Goal: Transaction & Acquisition: Purchase product/service

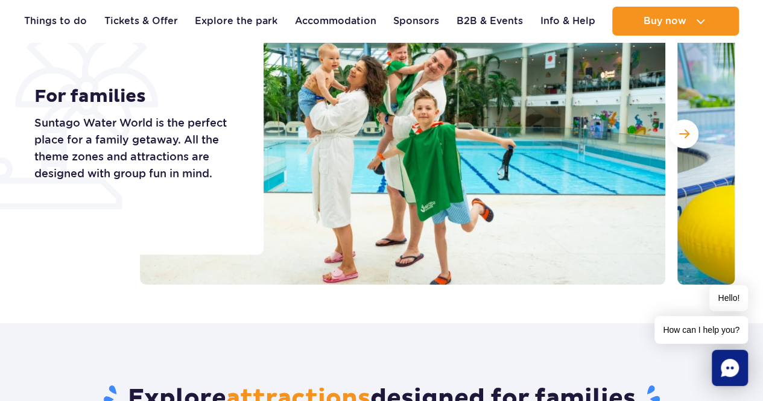
drag, startPoint x: 0, startPoint y: 0, endPoint x: 763, endPoint y: 200, distance: 788.5
click at [763, 200] on section "For families Suntago Water World is the perfect place for a family getaway. All…" at bounding box center [381, 134] width 763 height 302
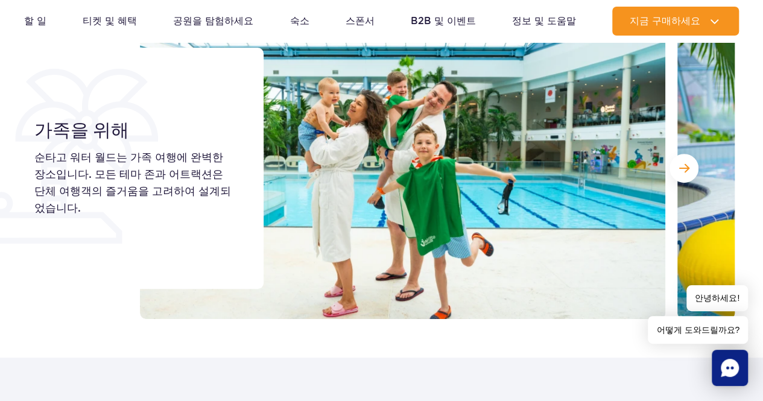
scroll to position [121, 0]
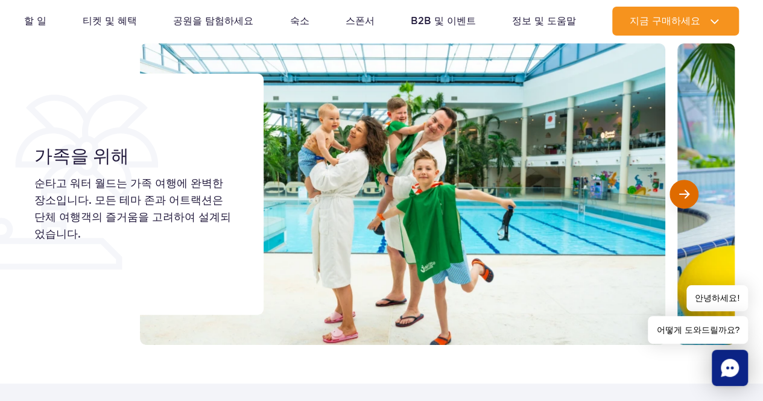
click at [677, 191] on button "다음 슬라이드" at bounding box center [684, 194] width 29 height 29
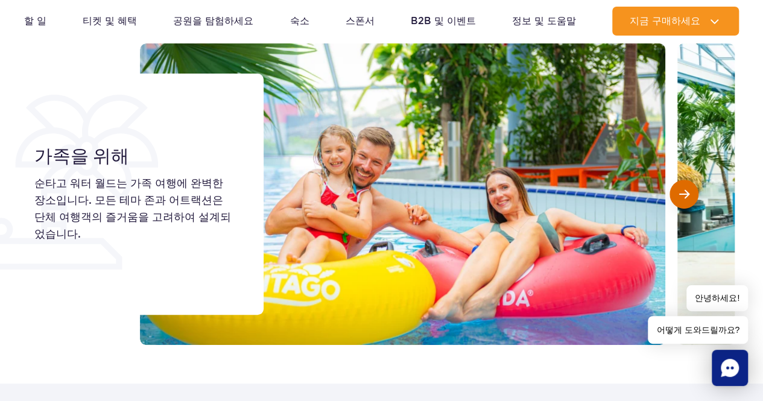
click at [677, 191] on button "다음 슬라이드" at bounding box center [684, 194] width 29 height 29
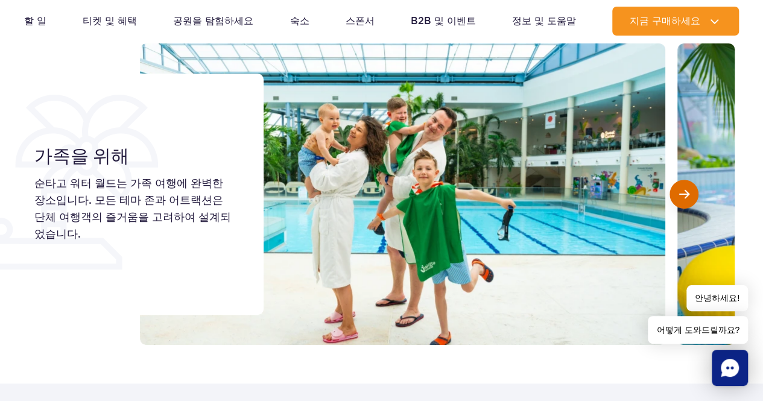
click at [677, 191] on button "다음 슬라이드" at bounding box center [684, 194] width 29 height 29
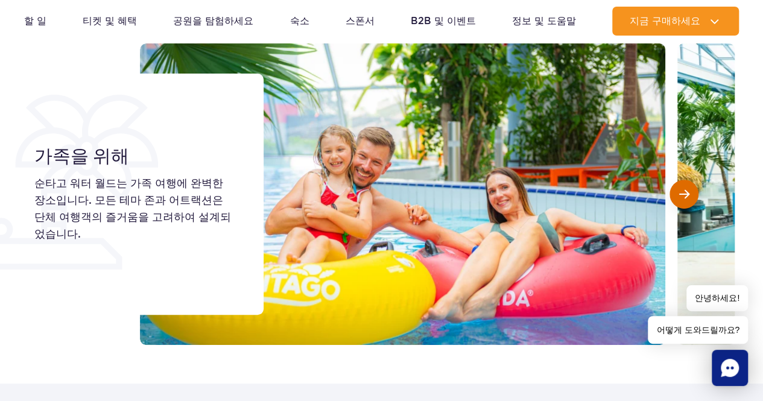
click at [677, 191] on button "다음 슬라이드" at bounding box center [684, 194] width 29 height 29
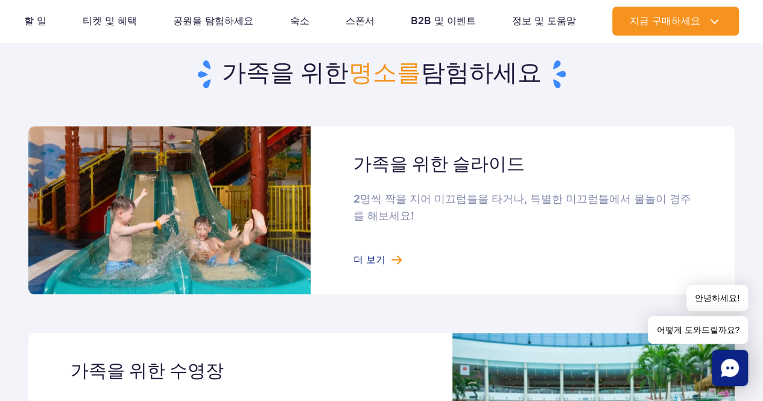
scroll to position [543, 0]
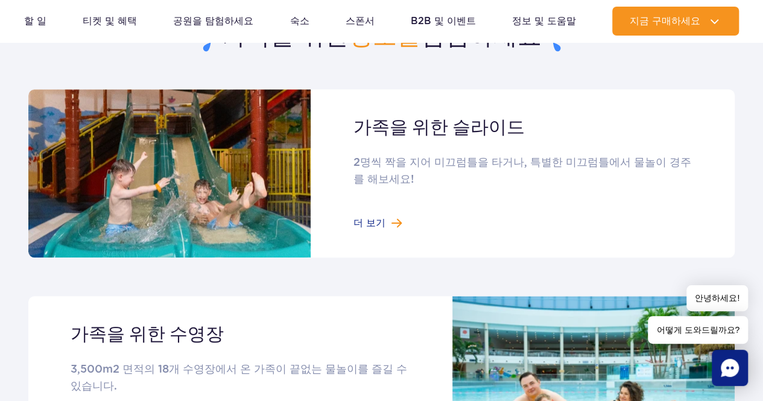
click at [381, 225] on link at bounding box center [381, 173] width 707 height 168
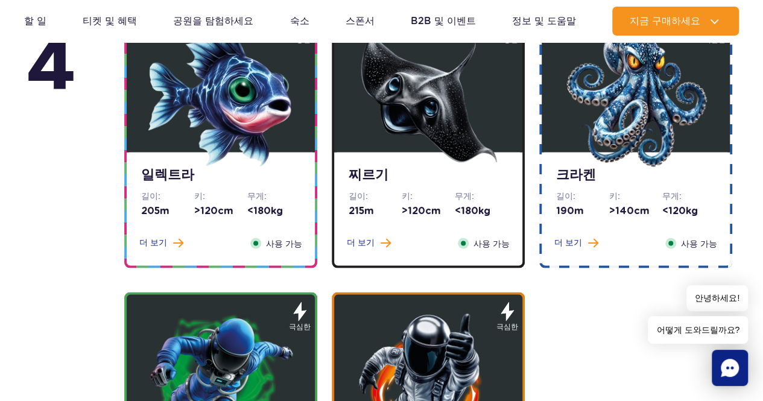
scroll to position [1328, 0]
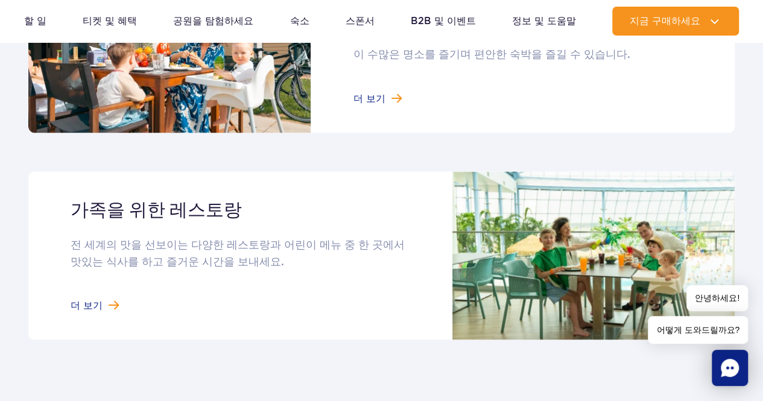
scroll to position [1086, 0]
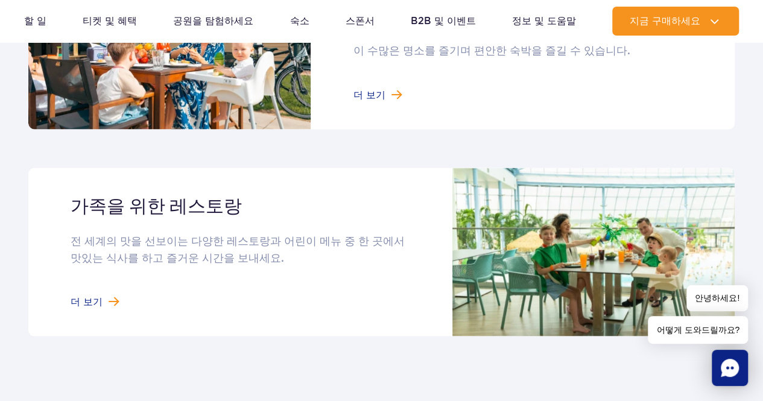
click at [104, 295] on link at bounding box center [381, 252] width 707 height 168
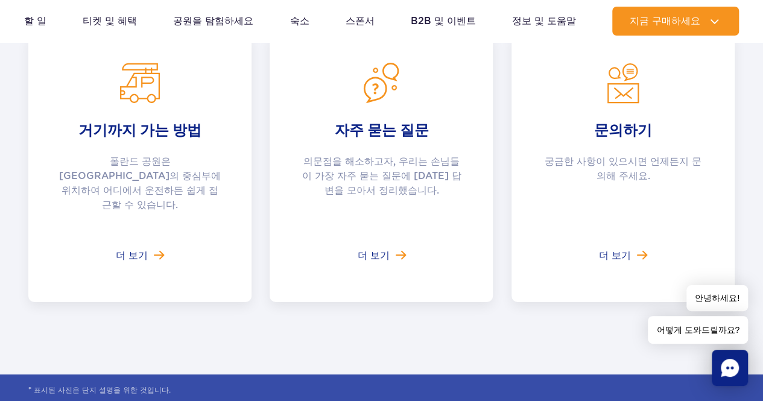
scroll to position [1992, 0]
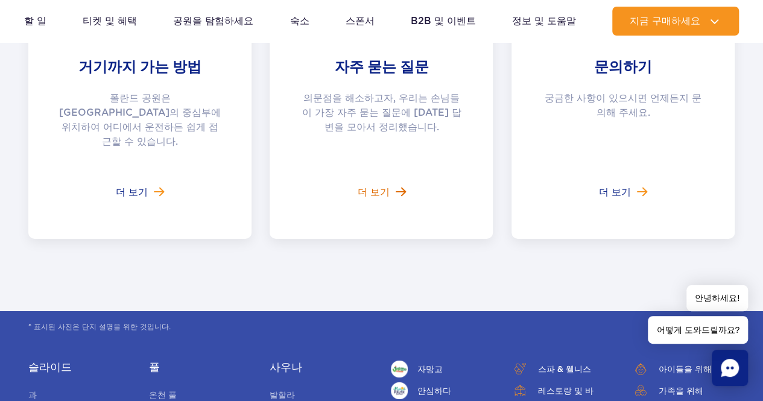
click at [387, 185] on link "더 보기" at bounding box center [381, 192] width 48 height 14
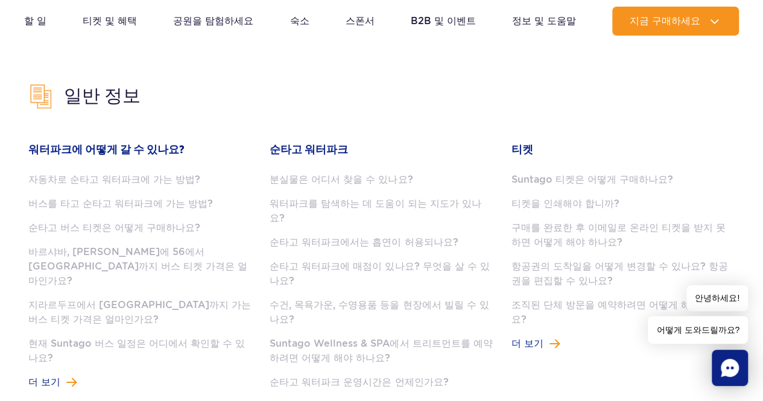
scroll to position [302, 0]
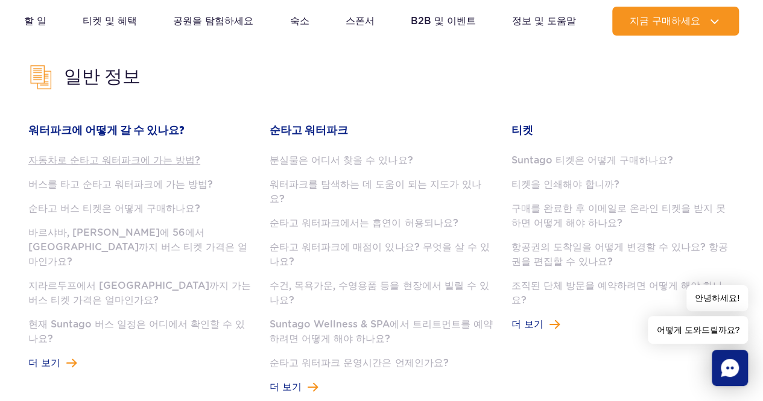
click at [133, 164] on font "자동차로 순타고 워터파크에 가는 방법?" at bounding box center [114, 159] width 172 height 11
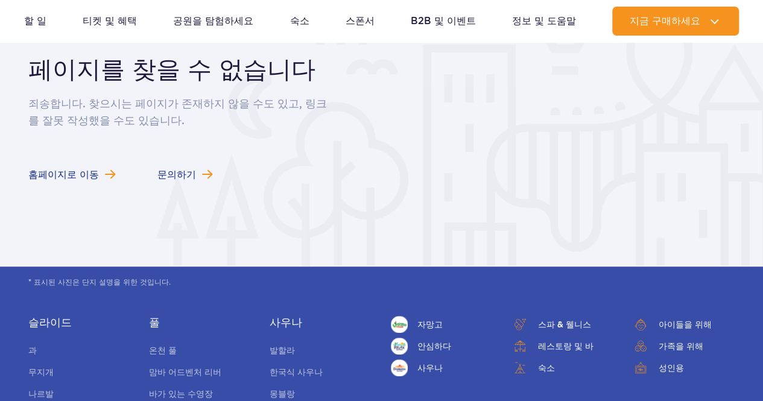
scroll to position [241, 0]
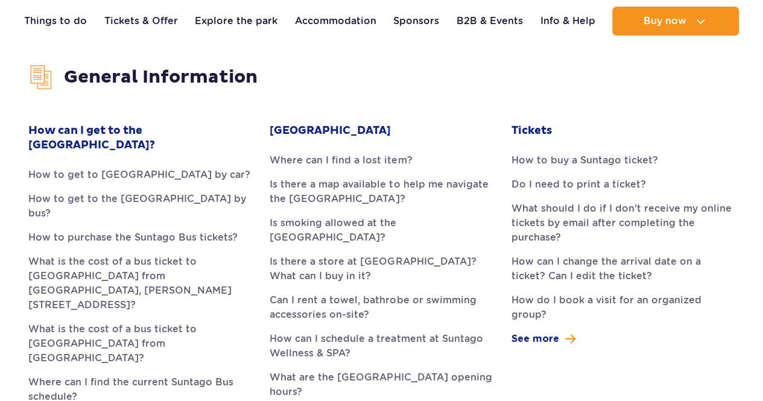
scroll to position [302, 0]
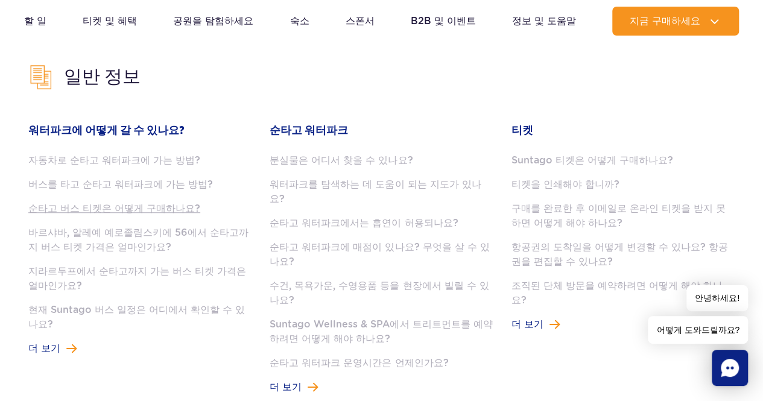
click at [165, 214] on font "순타고 버스 티켓은 어떻게 구매하나요?" at bounding box center [114, 208] width 172 height 11
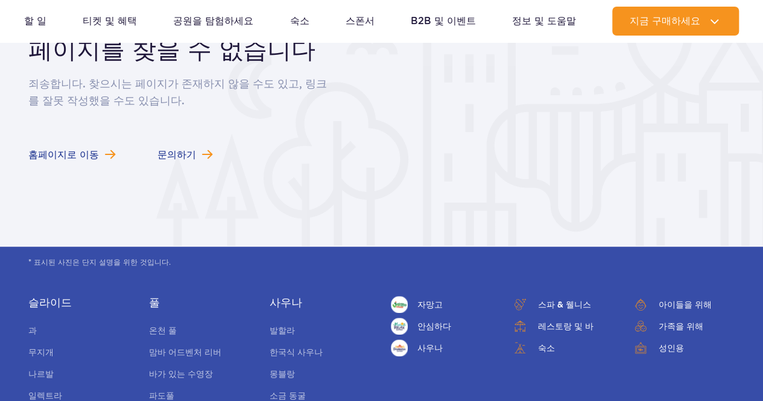
scroll to position [241, 0]
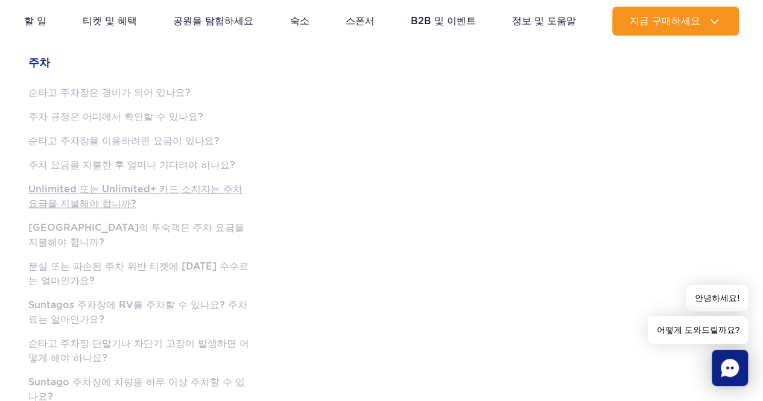
scroll to position [664, 0]
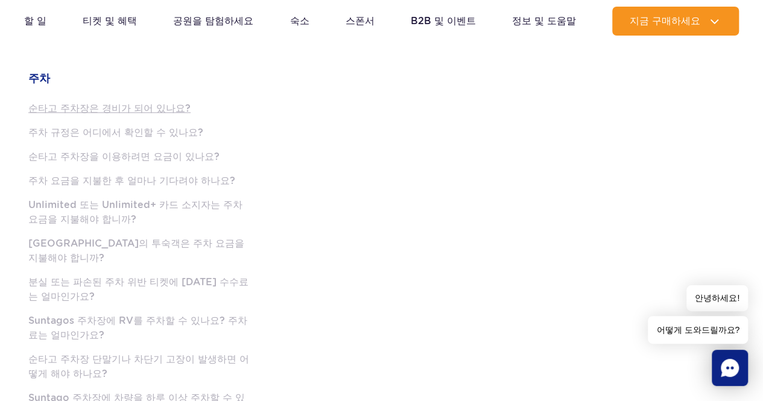
click at [147, 103] on font "순타고 주차장은 경비가 되어 있나요?" at bounding box center [109, 108] width 162 height 11
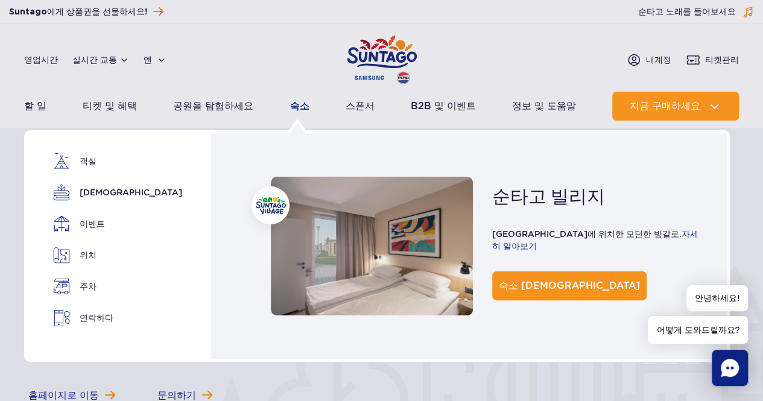
click at [290, 111] on font "숙소" at bounding box center [299, 105] width 19 height 11
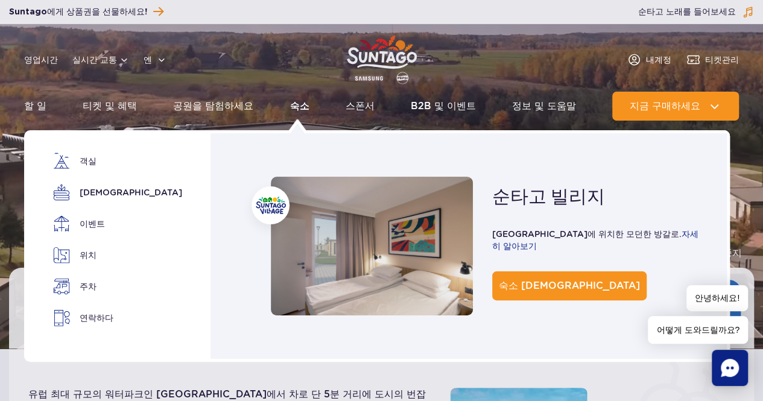
click at [292, 110] on font "숙소" at bounding box center [299, 105] width 19 height 11
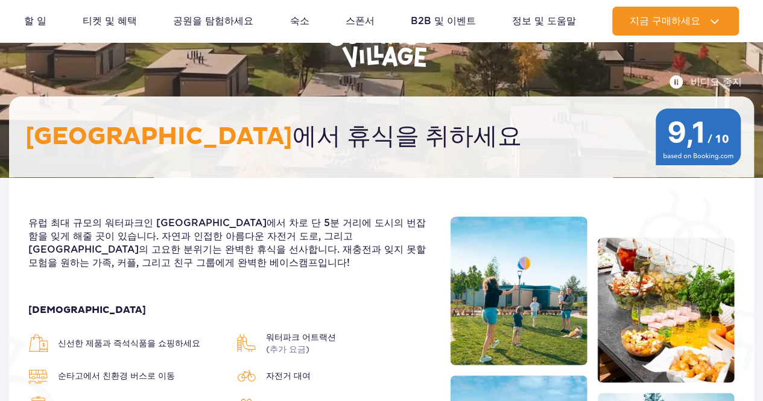
scroll to position [241, 0]
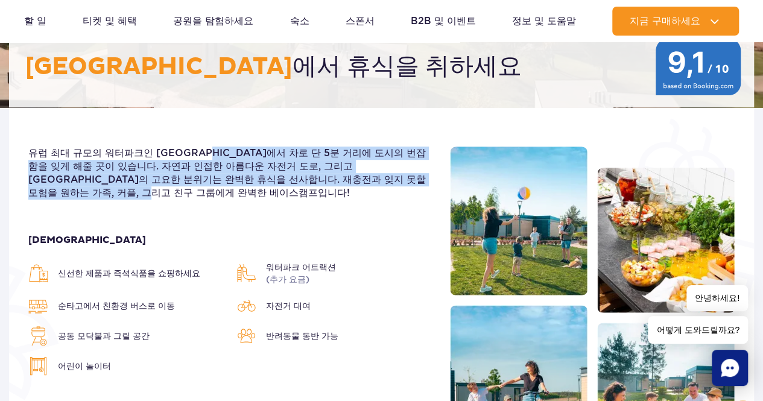
drag, startPoint x: 211, startPoint y: 153, endPoint x: 290, endPoint y: 196, distance: 90.5
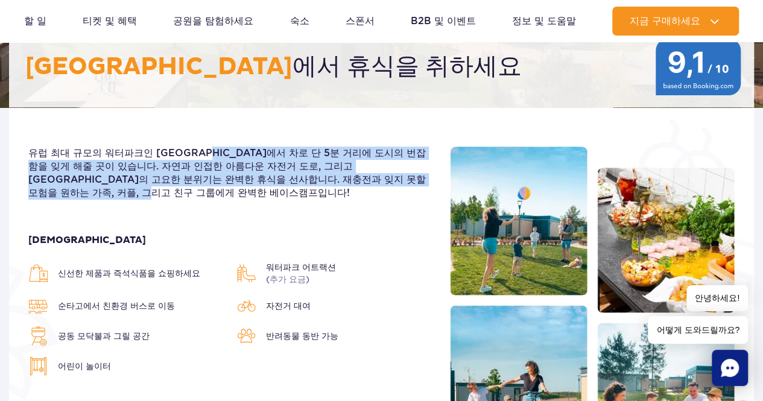
click at [290, 196] on p "유럽 ​​최대 규모의 워터파크인 순타고에서 차로 단 5분 거리에 도시의 번잡함을 잊게 해줄 곳이 있습니다. 자연과 인접한 아름다운 자전거 도로…" at bounding box center [230, 173] width 404 height 53
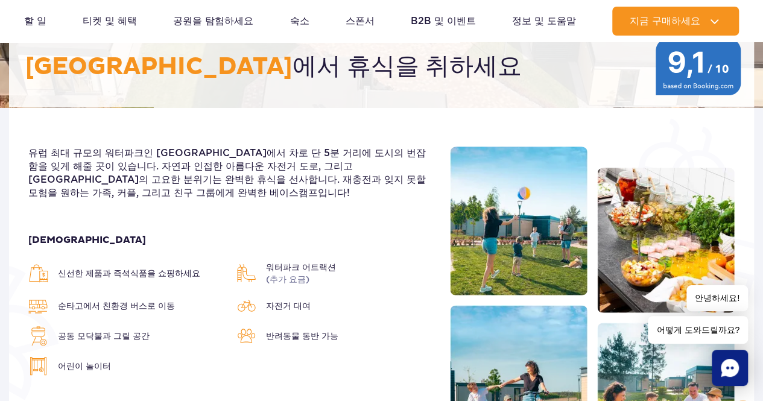
click at [339, 201] on div "유럽 ​​최대 규모의 워터파크인 순타고에서 차로 단 5분 거리에 도시의 번잡함을 잊게 해줄 곳이 있습니다. 자연과 인접한 아름다운 자전거 도로…" at bounding box center [230, 320] width 422 height 346
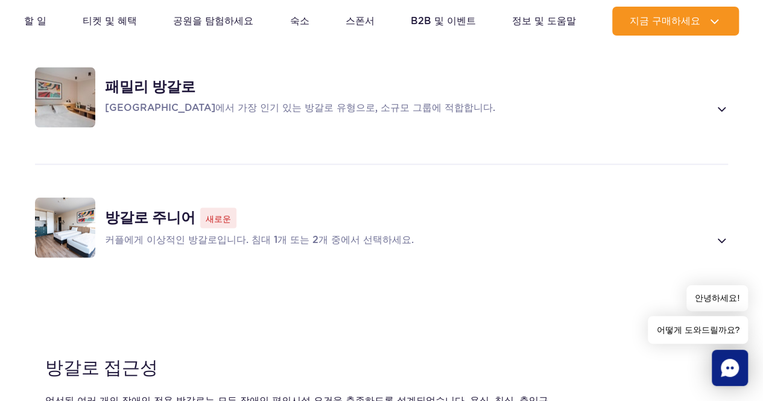
scroll to position [845, 0]
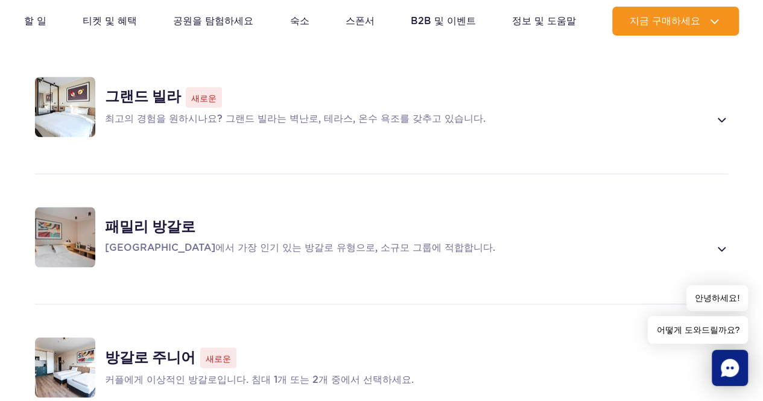
click at [311, 249] on font "순타고 빌리지에서 가장 인기 있는 방갈로 유형으로, 소규모 그룹에 적합합니다." at bounding box center [300, 247] width 390 height 11
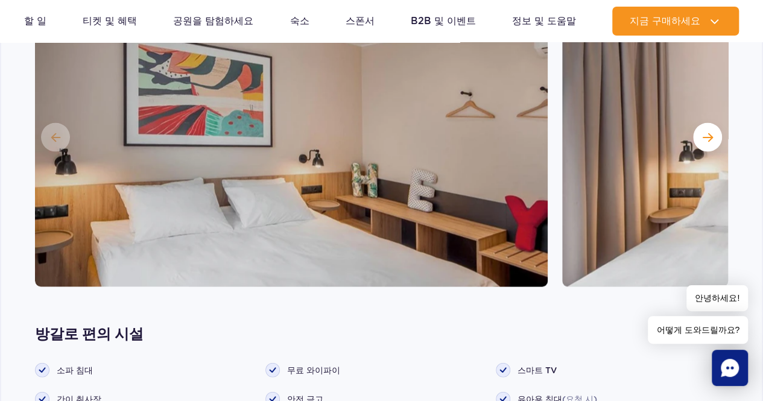
scroll to position [1189, 0]
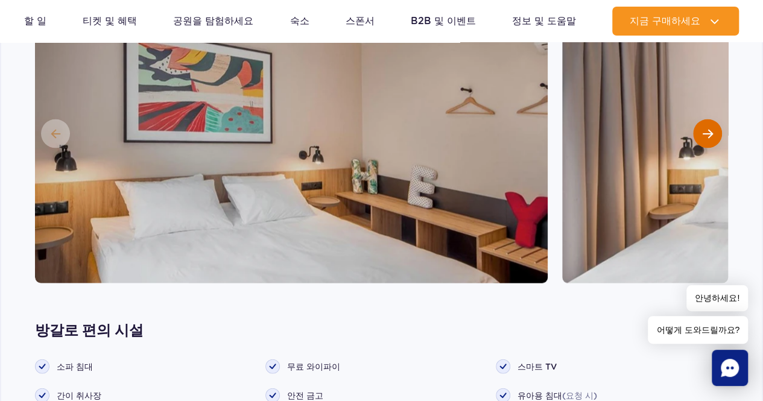
click at [702, 126] on button "다음 슬라이드" at bounding box center [707, 133] width 29 height 29
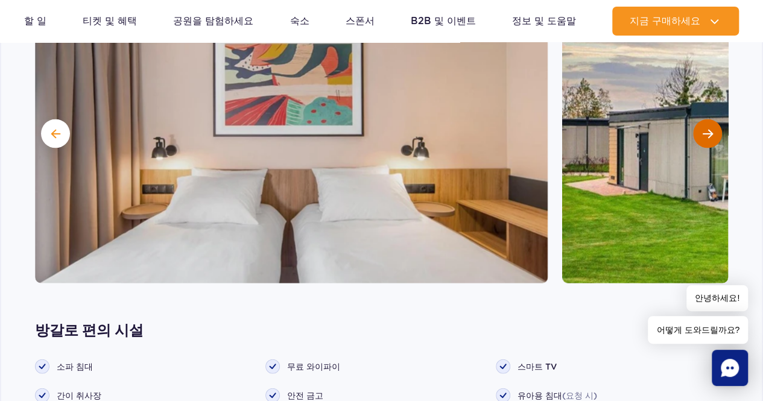
click at [702, 126] on button "다음 슬라이드" at bounding box center [707, 133] width 29 height 29
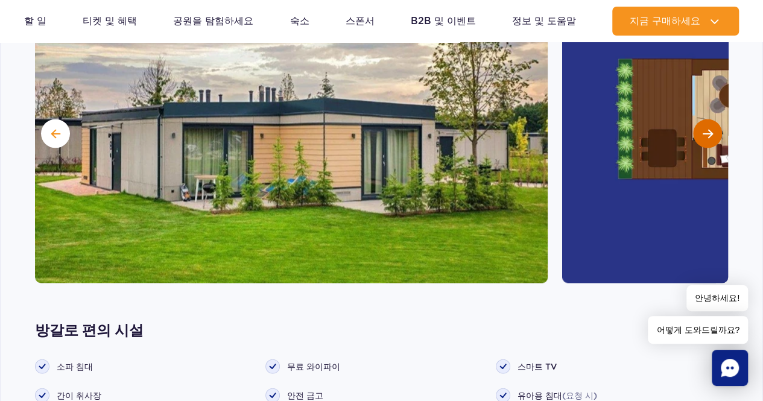
click at [702, 126] on button "다음 슬라이드" at bounding box center [707, 133] width 29 height 29
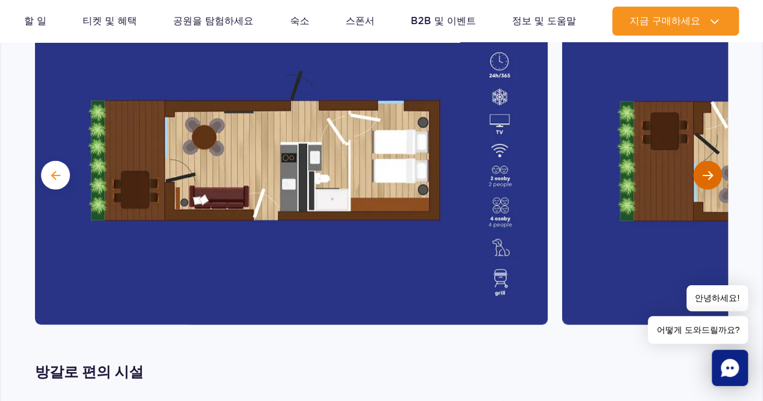
scroll to position [1129, 0]
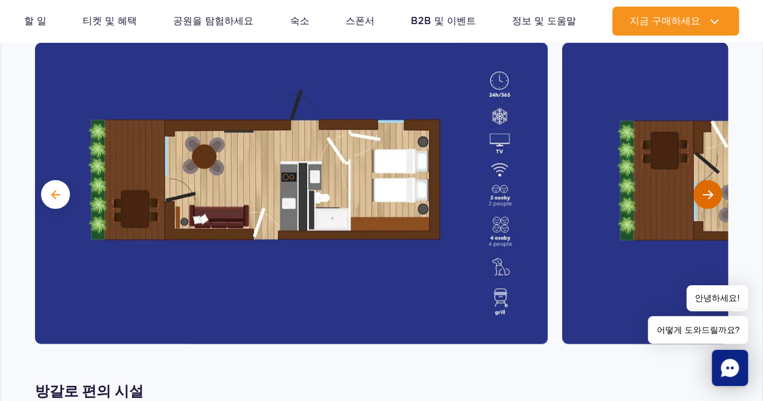
click at [709, 188] on button "다음 슬라이드" at bounding box center [707, 194] width 29 height 29
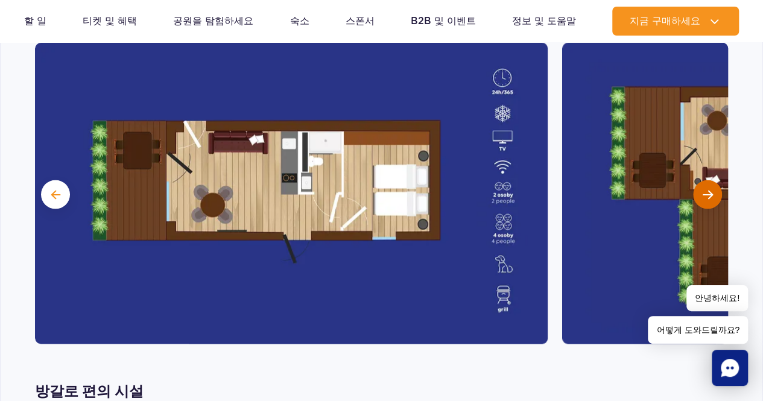
click at [709, 188] on button "다음 슬라이드" at bounding box center [707, 194] width 29 height 29
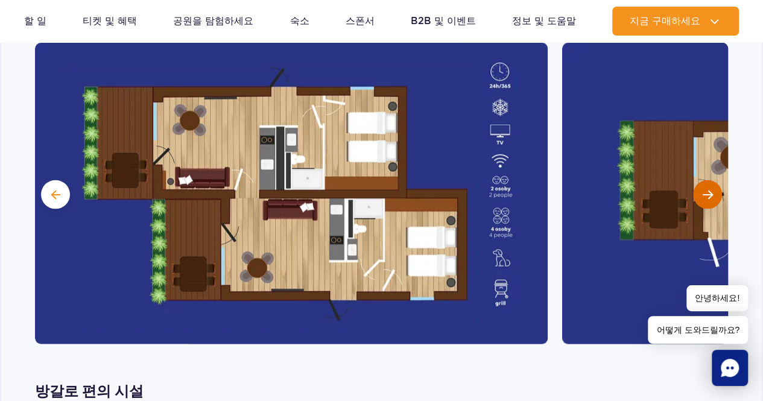
click at [709, 188] on button "다음 슬라이드" at bounding box center [707, 194] width 29 height 29
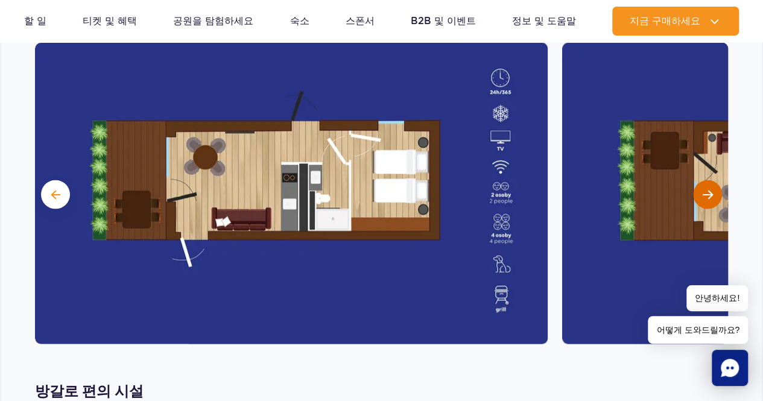
click at [709, 188] on button "다음 슬라이드" at bounding box center [707, 194] width 29 height 29
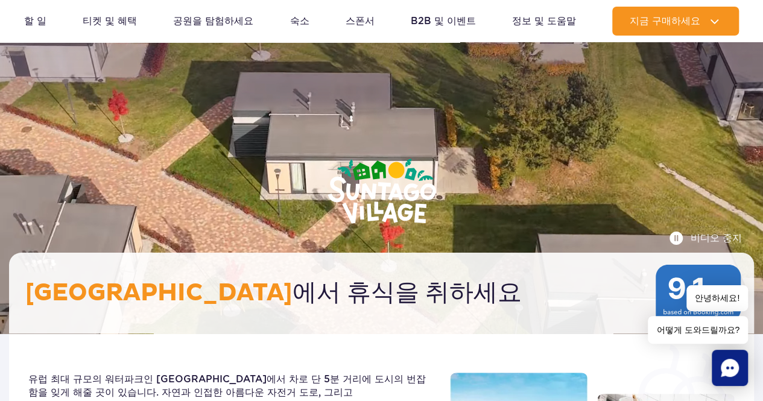
scroll to position [0, 0]
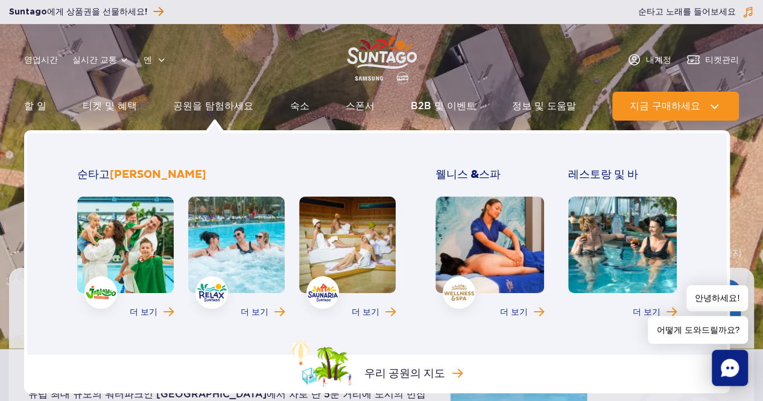
click at [501, 263] on link at bounding box center [490, 245] width 109 height 97
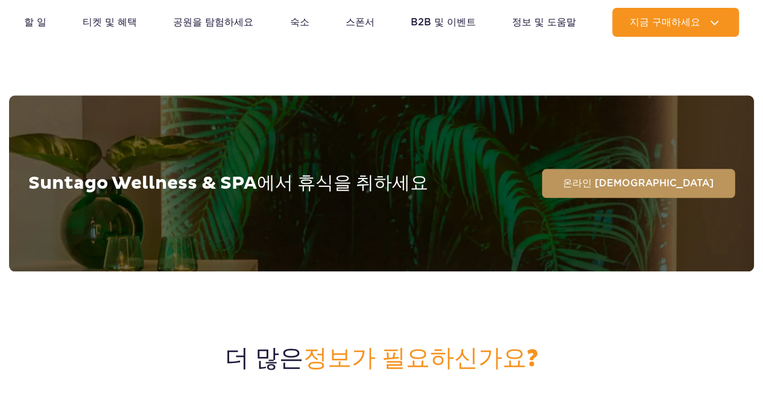
scroll to position [2897, 0]
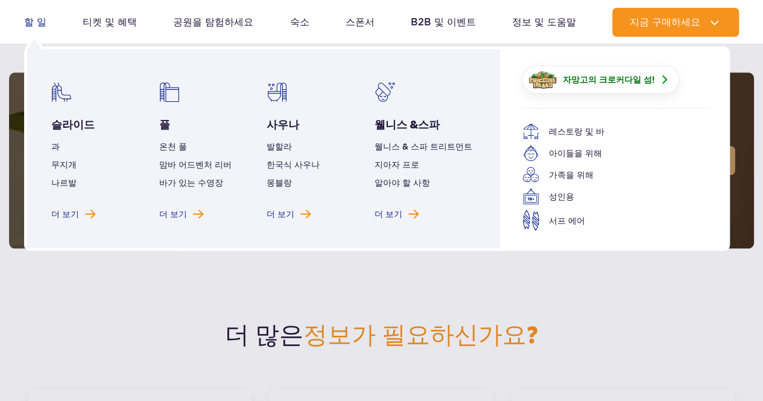
click at [27, 22] on font "할 일" at bounding box center [35, 21] width 22 height 11
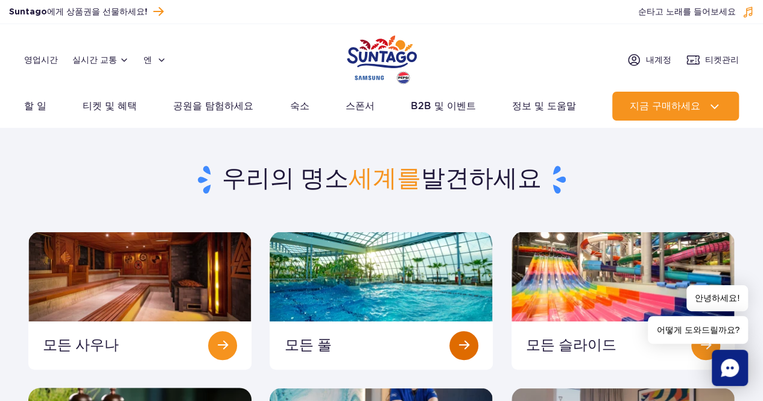
click at [370, 298] on link at bounding box center [381, 301] width 223 height 138
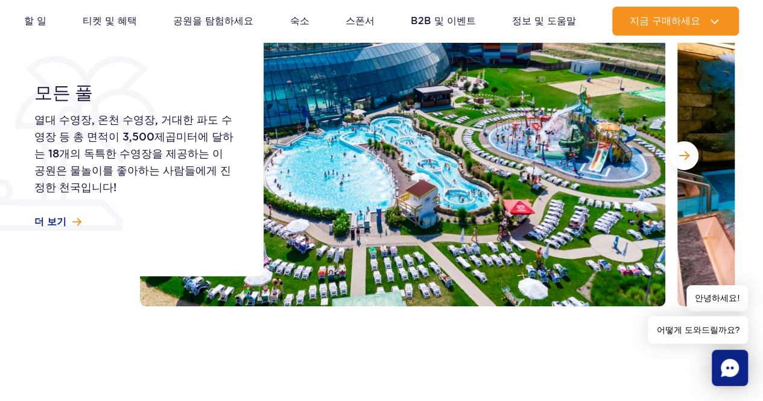
scroll to position [181, 0]
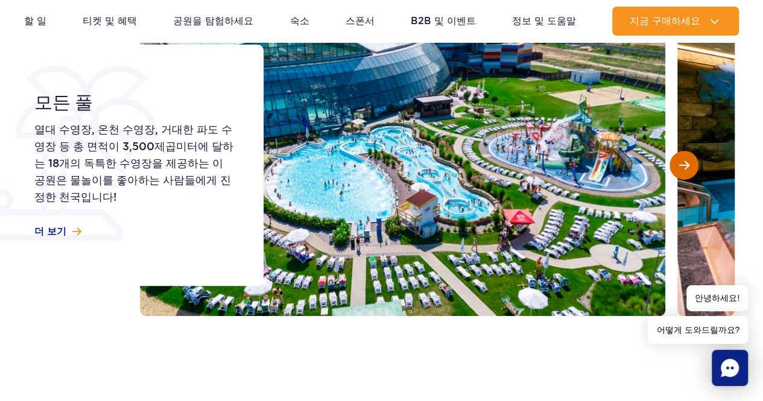
click at [686, 168] on span "다음 슬라이드" at bounding box center [685, 165] width 10 height 11
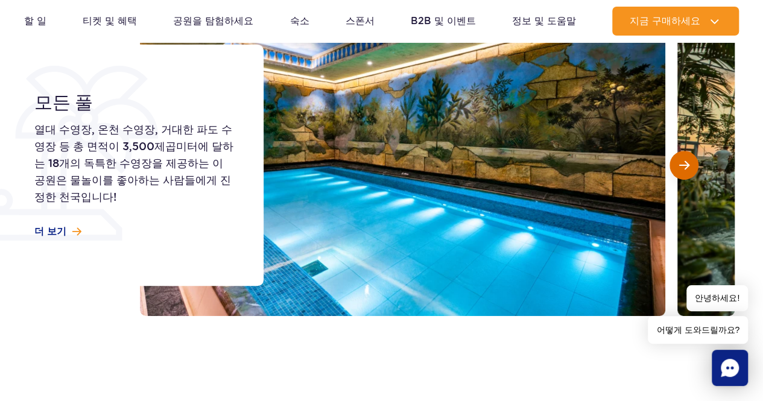
click at [683, 168] on span "다음 슬라이드" at bounding box center [685, 165] width 10 height 11
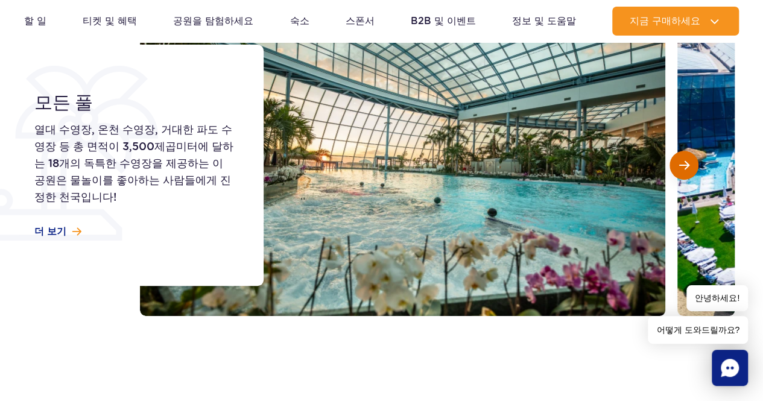
click at [683, 168] on span "다음 슬라이드" at bounding box center [685, 165] width 10 height 11
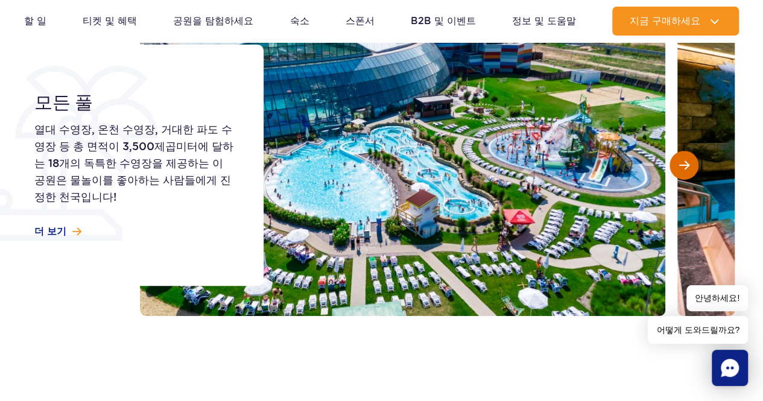
click at [682, 168] on span "다음 슬라이드" at bounding box center [685, 165] width 10 height 11
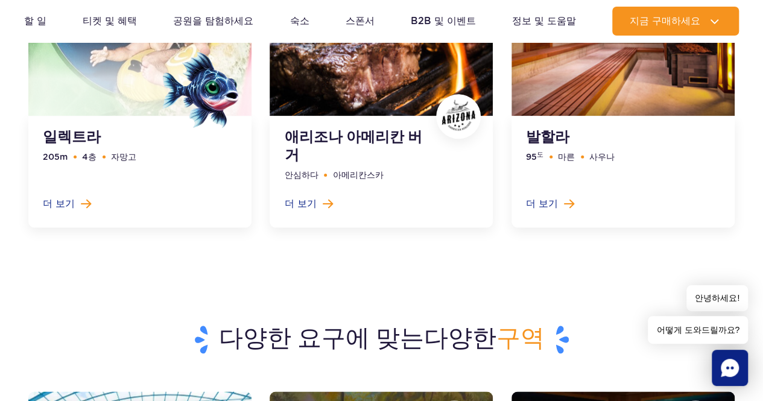
scroll to position [3017, 0]
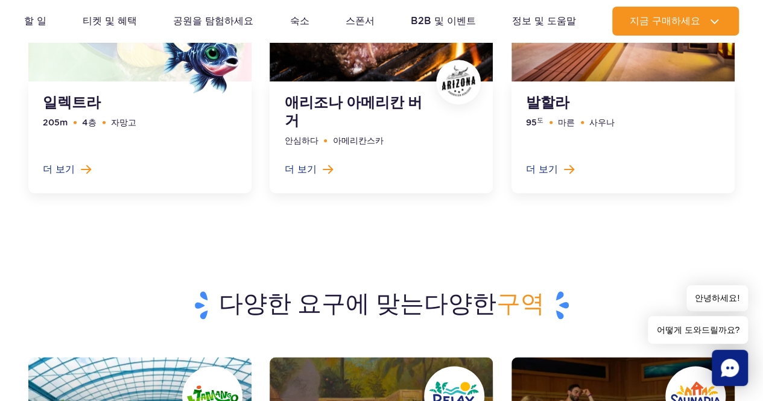
click at [311, 156] on link at bounding box center [381, 43] width 223 height 301
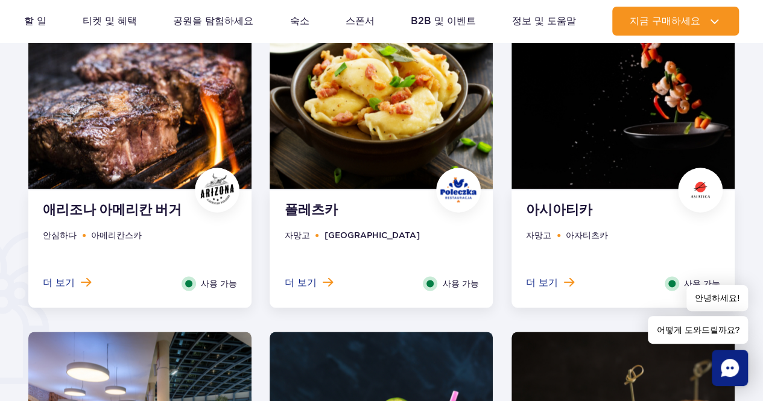
click at [105, 224] on div "애리조나 아메리칸 버거 안심하다 아메리칸스카 더 보기 Close 사용 가능" at bounding box center [139, 249] width 223 height 118
click at [89, 276] on div "더 보기 Close" at bounding box center [67, 283] width 66 height 14
click at [69, 290] on div "더 보기 Close" at bounding box center [67, 283] width 66 height 14
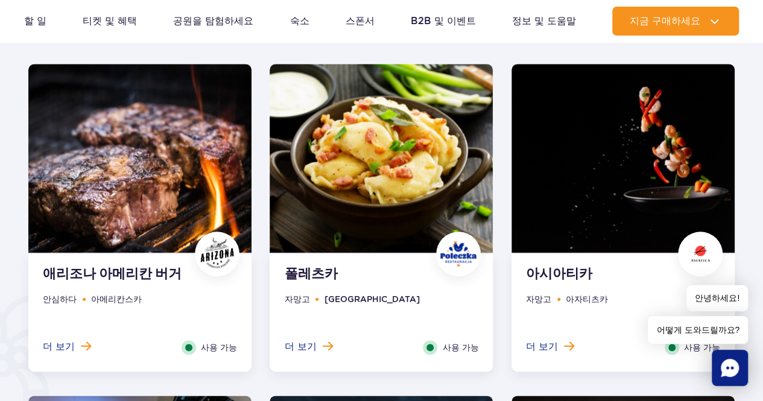
scroll to position [736, 0]
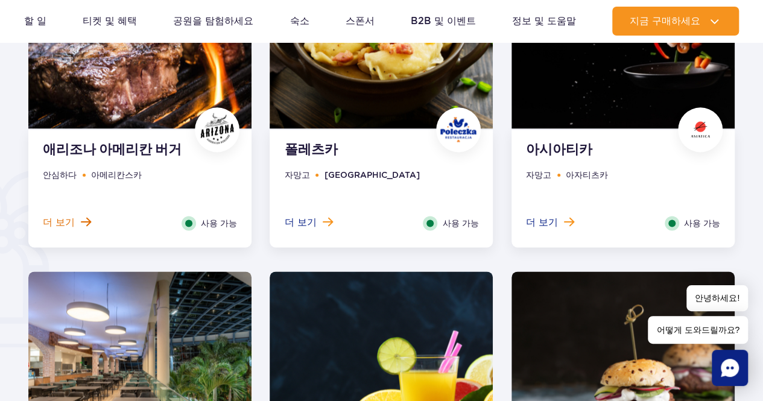
click at [62, 219] on font "더 보기" at bounding box center [59, 222] width 32 height 11
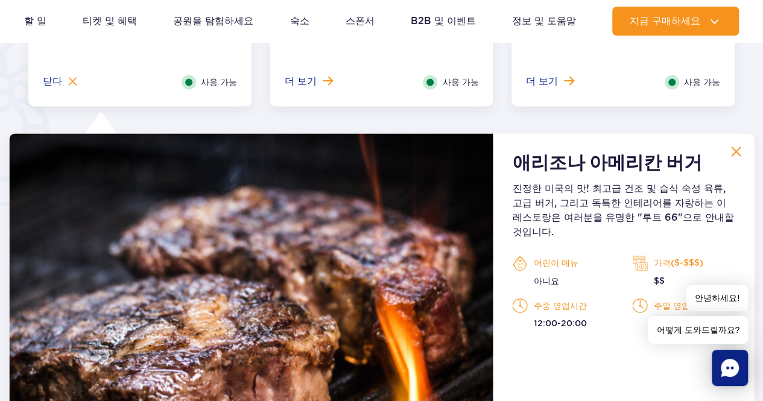
scroll to position [696, 0]
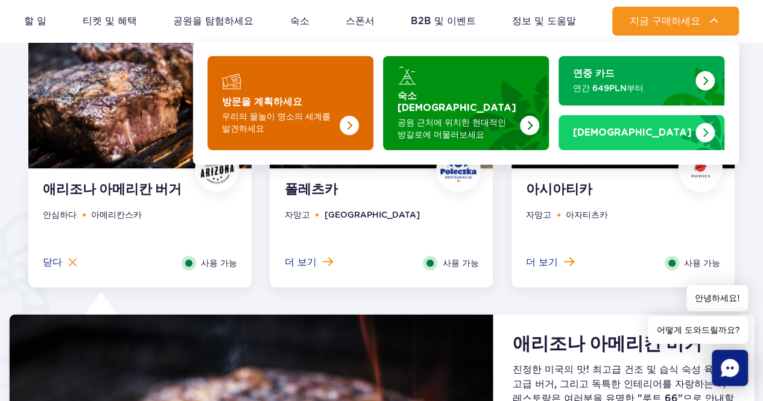
click at [338, 103] on img "방문을 계획하세요" at bounding box center [326, 103] width 96 height 94
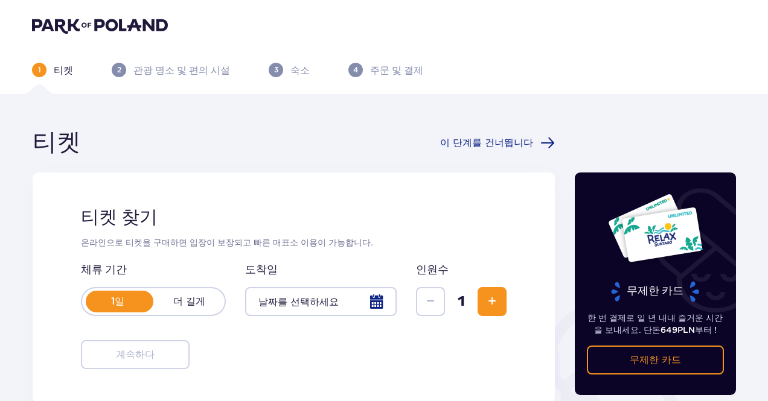
scroll to position [214, 0]
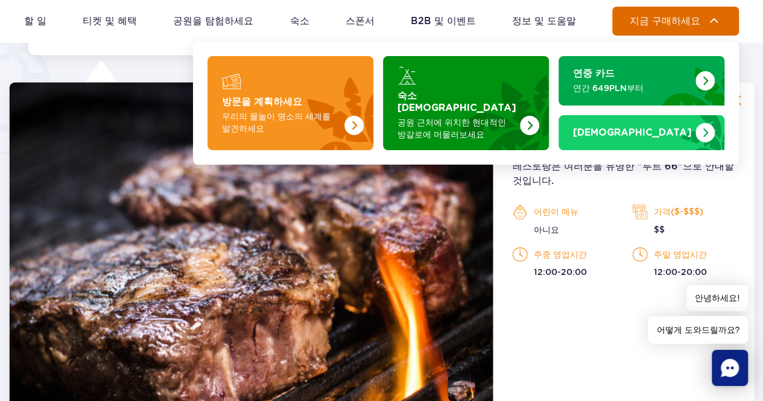
scroll to position [938, 0]
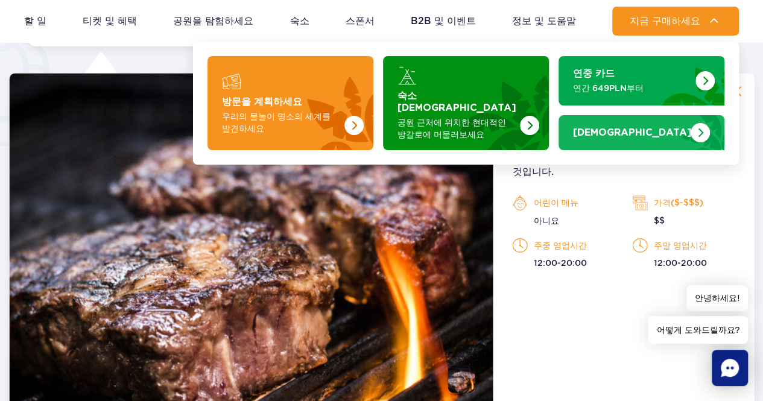
click at [660, 127] on div "[DEMOGRAPHIC_DATA]" at bounding box center [641, 133] width 137 height 12
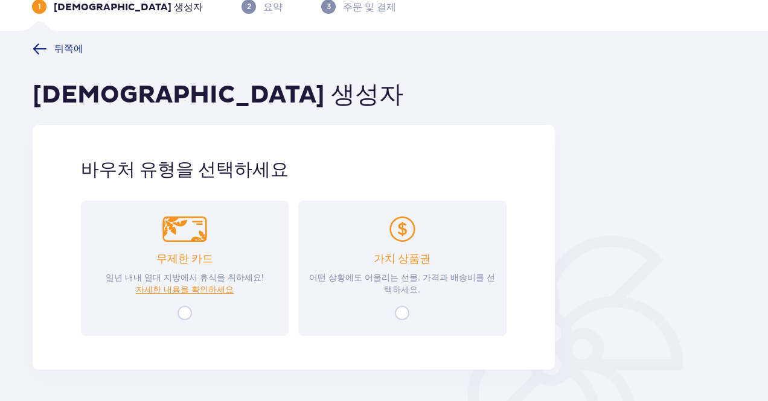
scroll to position [104, 0]
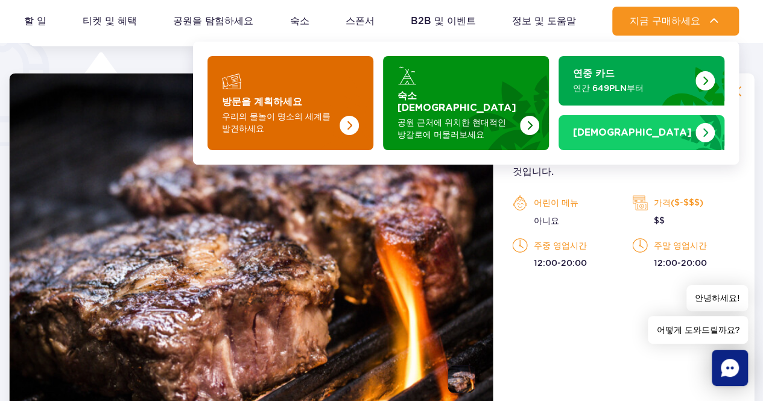
click at [253, 112] on font "우리의 물놀이 명소의 세계를 발견하세요" at bounding box center [276, 123] width 109 height 22
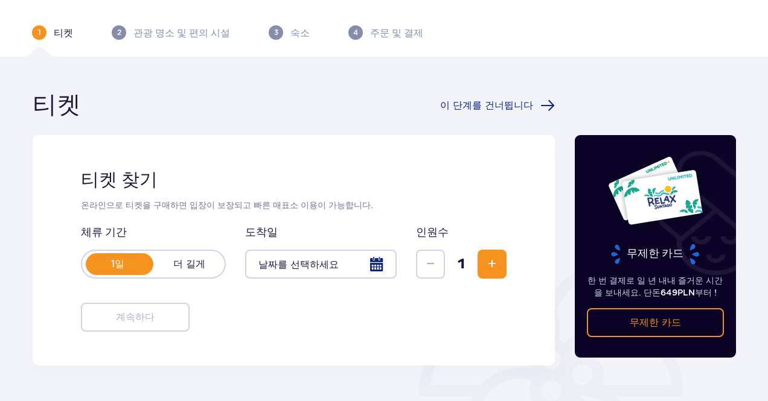
scroll to position [121, 0]
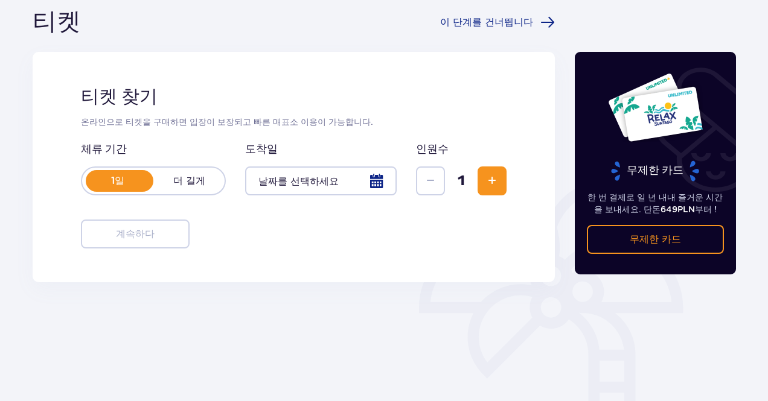
click at [319, 183] on div at bounding box center [320, 181] width 151 height 29
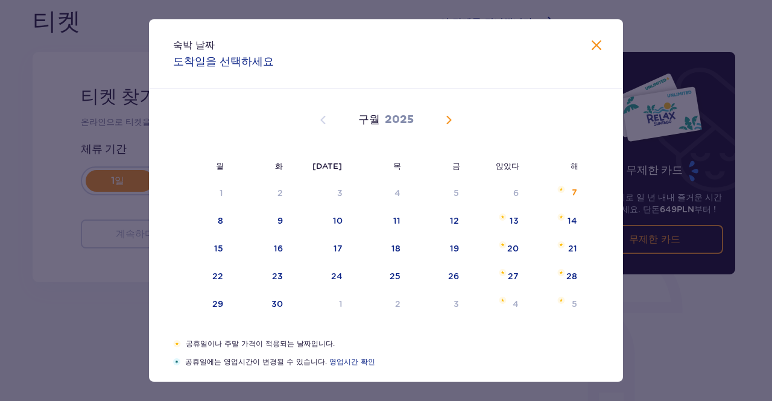
click at [456, 129] on div "[DATE]" at bounding box center [386, 134] width 400 height 91
click at [452, 119] on span "달력" at bounding box center [449, 120] width 14 height 14
click at [336, 197] on div "1" at bounding box center [321, 193] width 59 height 27
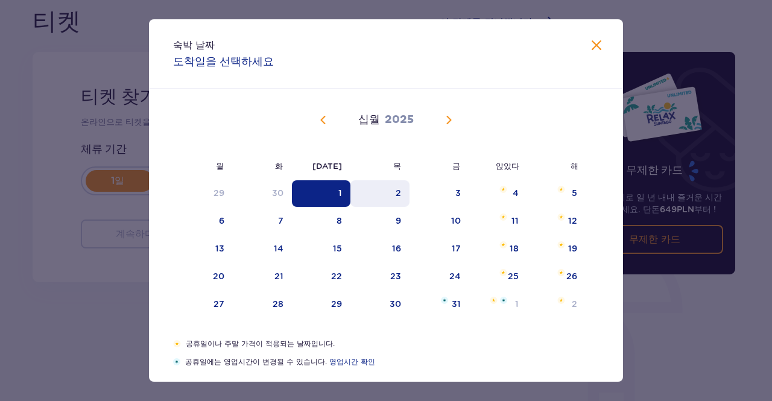
type input "01.10.25"
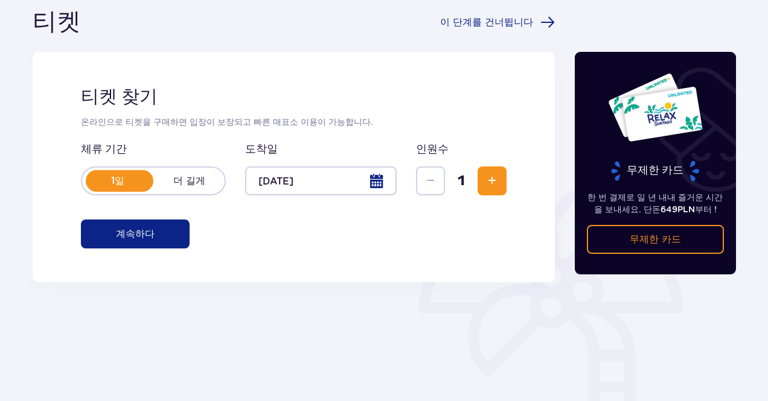
scroll to position [181, 0]
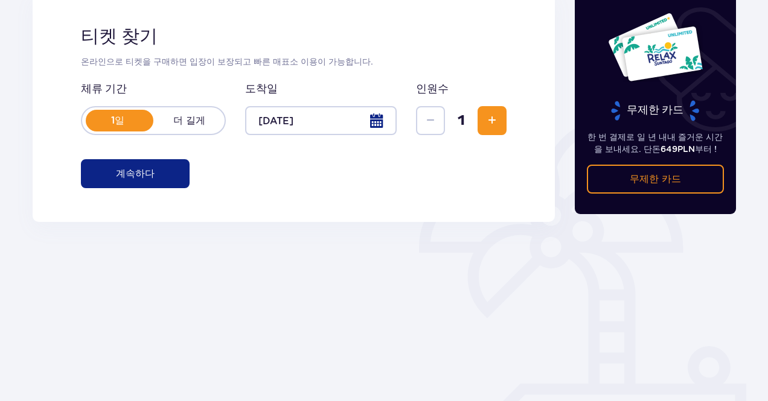
click at [493, 122] on span "증가하다" at bounding box center [492, 120] width 14 height 14
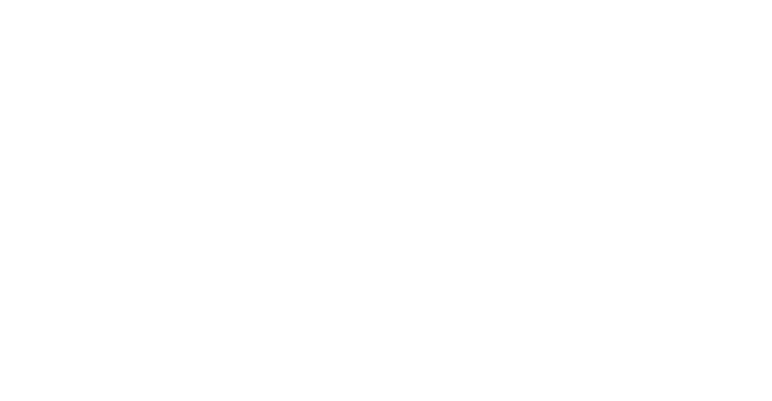
scroll to position [0, 0]
click at [491, 5] on html "원본 텍스트 번역 평가 보내주신 의견은 Google 번역을 개선하는 데 사용됩니다." at bounding box center [386, 2] width 772 height 5
click at [363, 5] on html "원본 텍스트 번역 평가 보내주신 의견은 Google 번역을 개선하는 데 사용됩니다." at bounding box center [386, 2] width 772 height 5
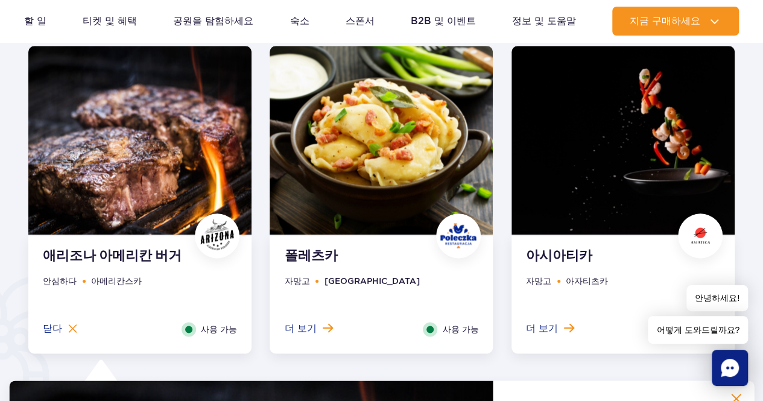
scroll to position [515, 0]
